Goal: Task Accomplishment & Management: Use online tool/utility

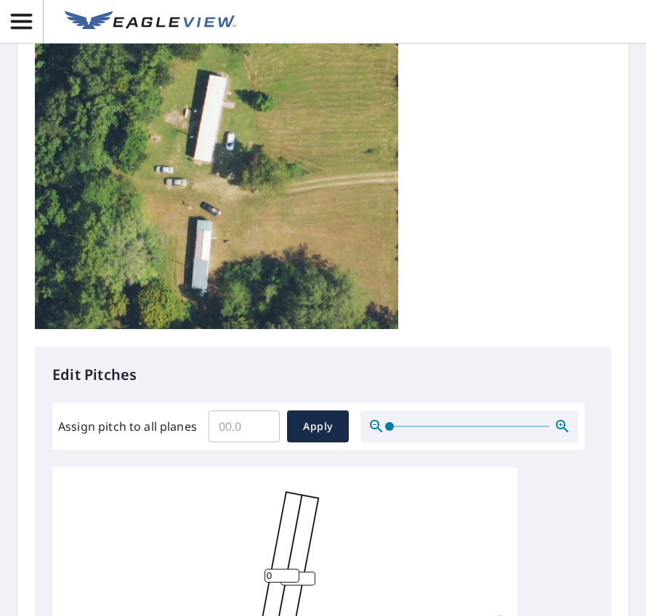
scroll to position [291, 0]
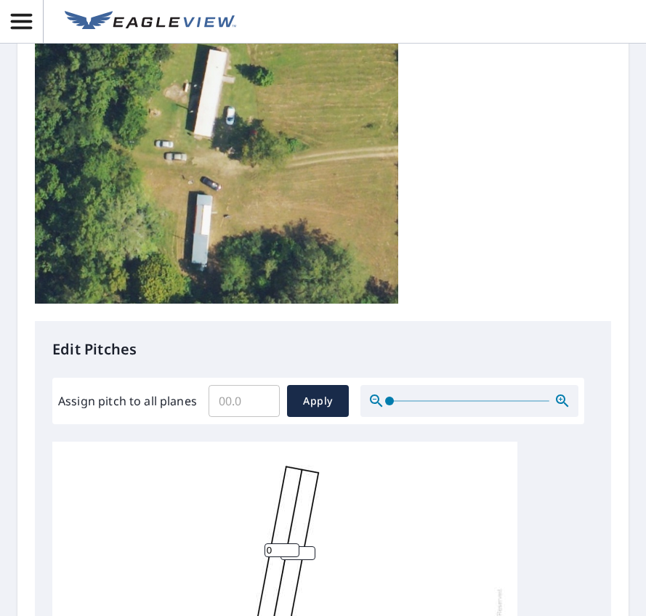
click at [229, 401] on input "Assign pitch to all planes" at bounding box center [244, 401] width 71 height 41
type input "4"
click at [337, 401] on button "Apply" at bounding box center [318, 401] width 62 height 32
type input "4"
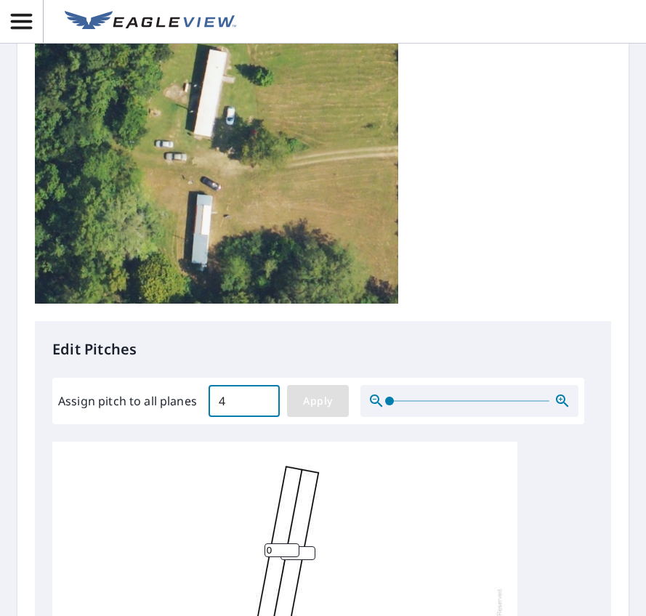
type input "4"
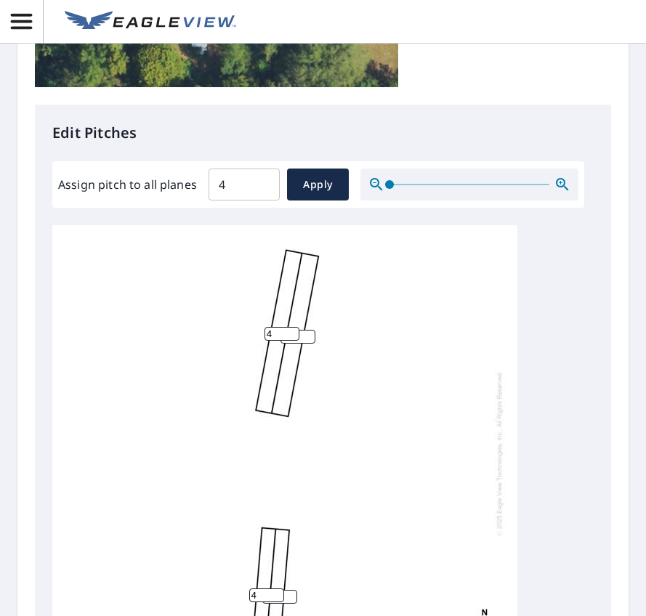
scroll to position [509, 0]
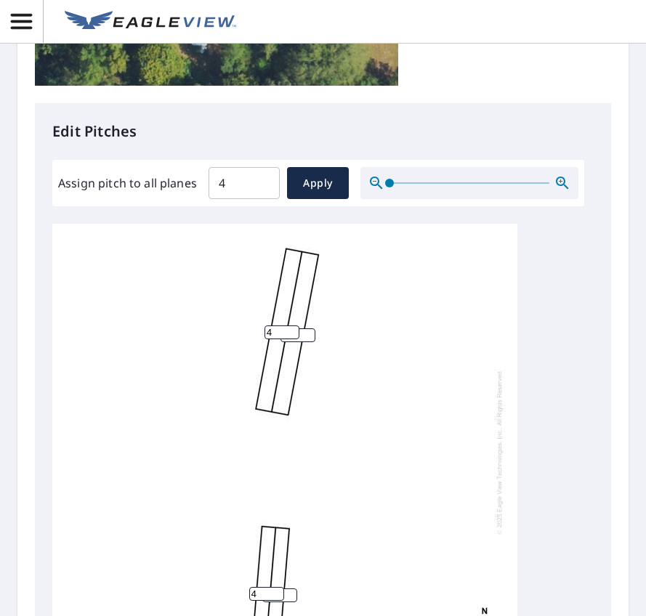
drag, startPoint x: 235, startPoint y: 283, endPoint x: 345, endPoint y: 427, distance: 180.9
click at [345, 427] on div "4 4 4 4" at bounding box center [284, 452] width 465 height 456
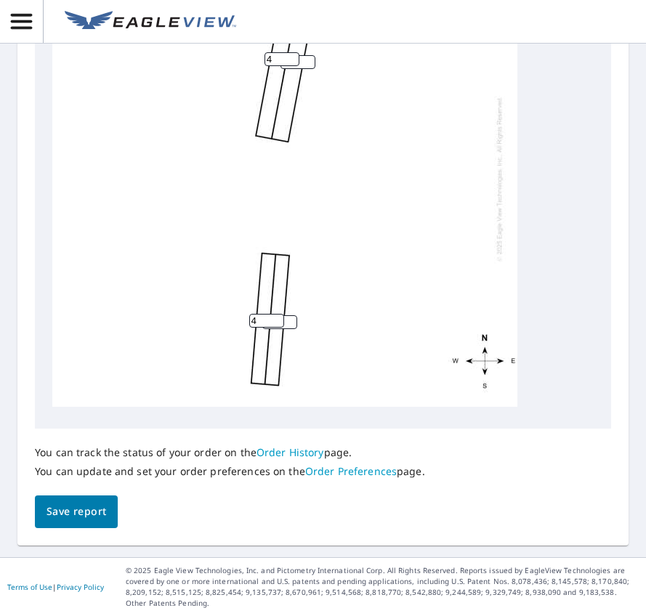
click at [83, 512] on span "Save report" at bounding box center [77, 512] width 60 height 18
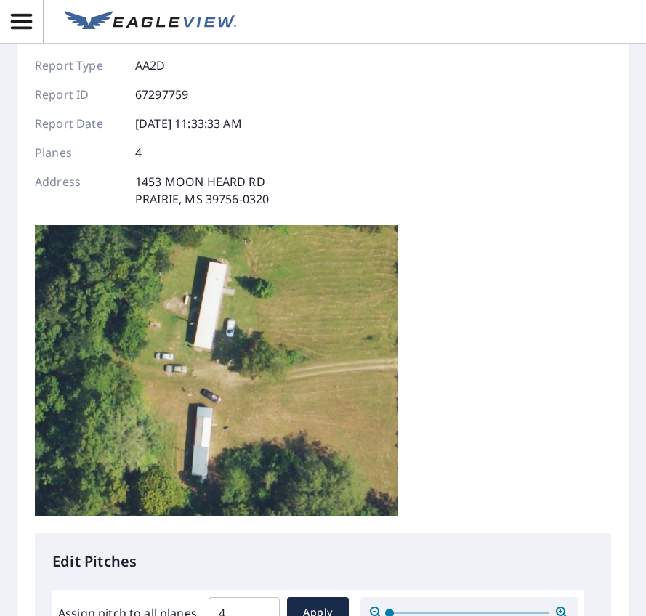
scroll to position [0, 0]
